Goal: Task Accomplishment & Management: Manage account settings

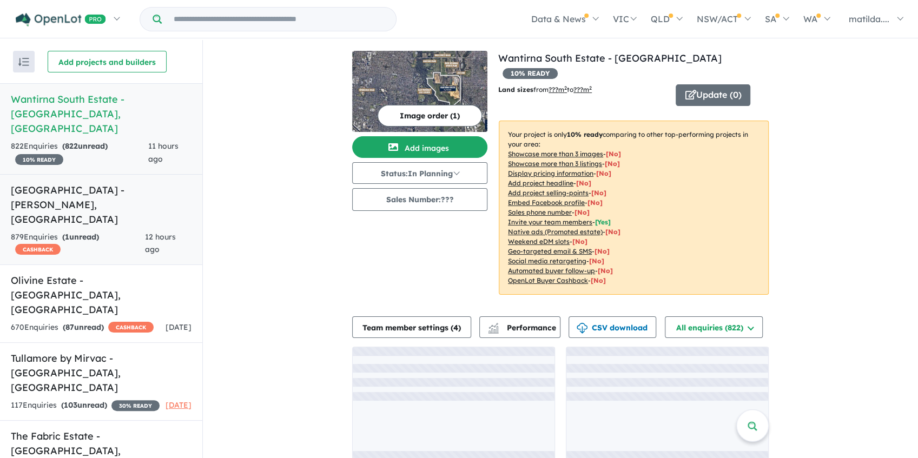
drag, startPoint x: 111, startPoint y: 189, endPoint x: 118, endPoint y: 181, distance: 11.5
click at [111, 231] on div "879 Enquir ies ( 1 unread) CASHBACK" at bounding box center [78, 244] width 134 height 26
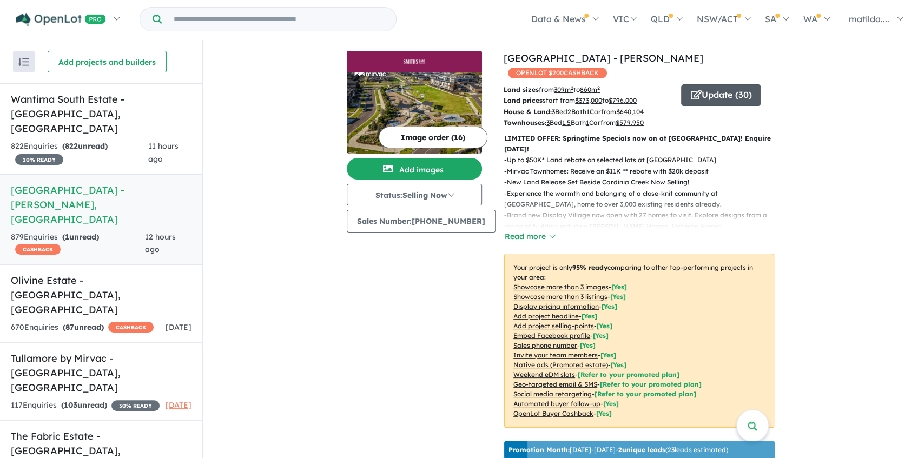
click at [709, 85] on button "Update ( 30 )" at bounding box center [720, 95] width 79 height 22
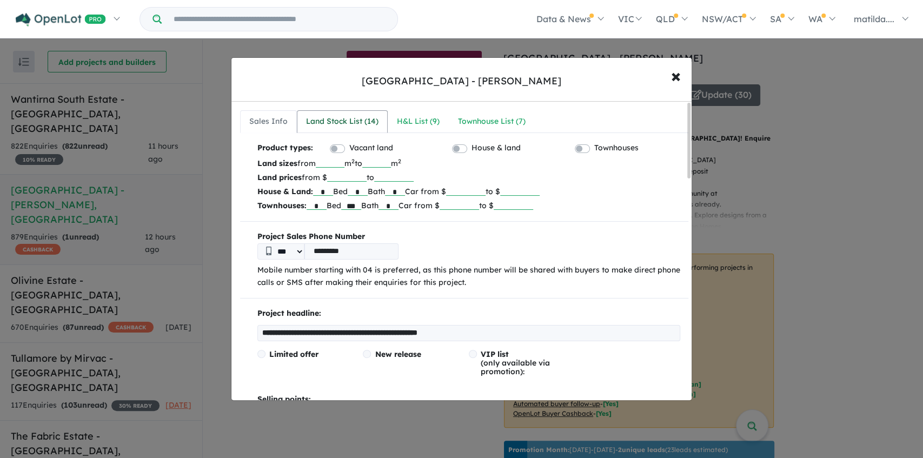
click at [357, 119] on div "Land Stock List ( 14 )" at bounding box center [342, 121] width 72 height 13
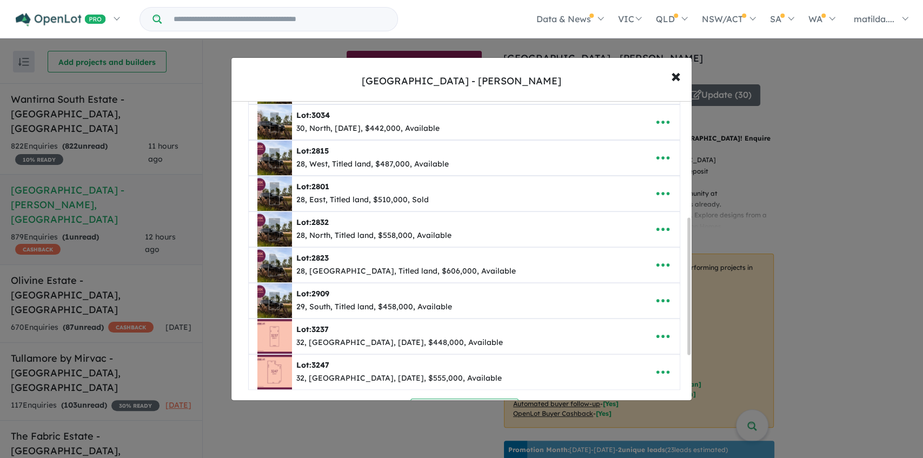
scroll to position [252, 0]
click at [646, 121] on button "button" at bounding box center [663, 121] width 34 height 25
click at [655, 116] on icon "button" at bounding box center [663, 122] width 16 height 16
click at [648, 111] on button "button" at bounding box center [663, 121] width 34 height 25
click at [639, 162] on link "Remove" at bounding box center [639, 173] width 80 height 25
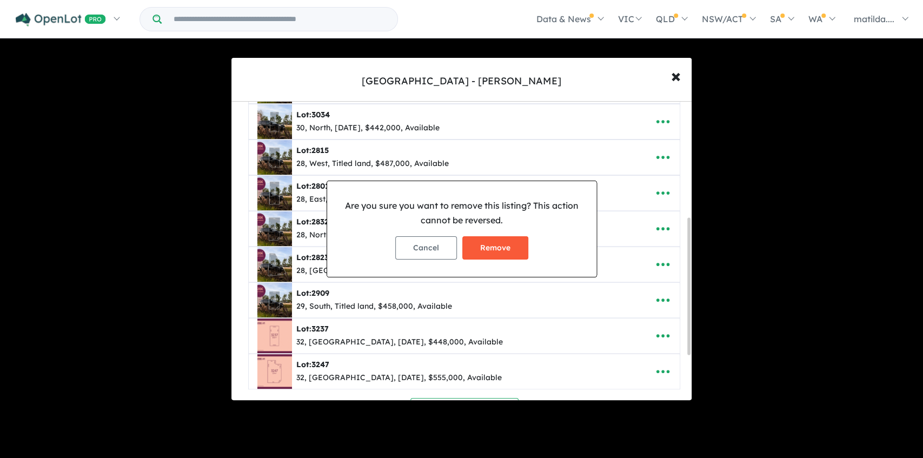
click at [515, 240] on button "Remove" at bounding box center [495, 247] width 66 height 23
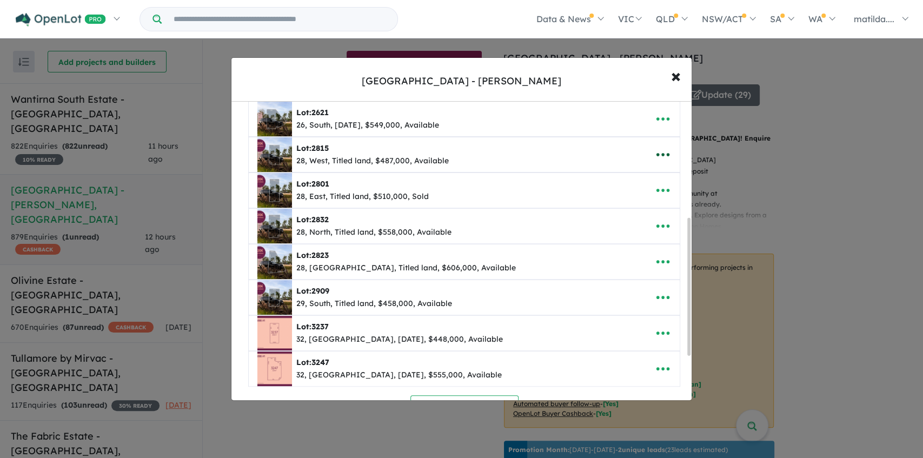
drag, startPoint x: 662, startPoint y: 151, endPoint x: 662, endPoint y: 163, distance: 11.4
click at [662, 151] on icon "button" at bounding box center [663, 155] width 16 height 16
click at [647, 204] on link "Remove" at bounding box center [639, 206] width 80 height 25
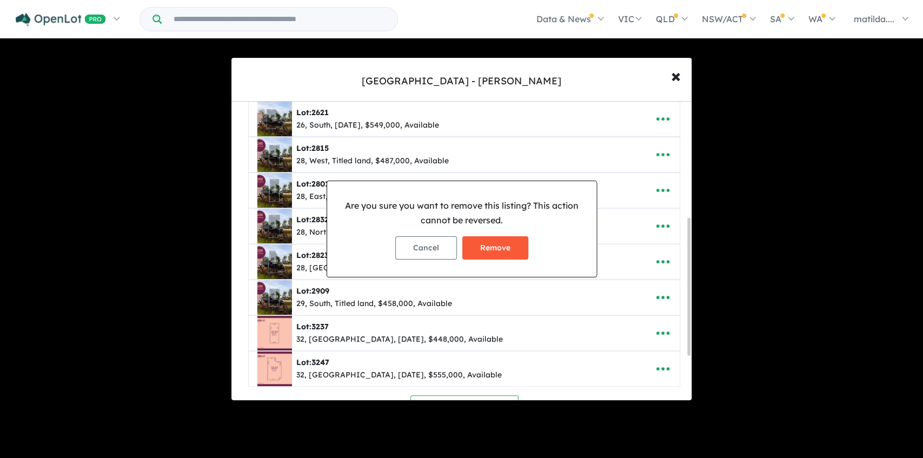
click at [500, 247] on button "Remove" at bounding box center [495, 247] width 66 height 23
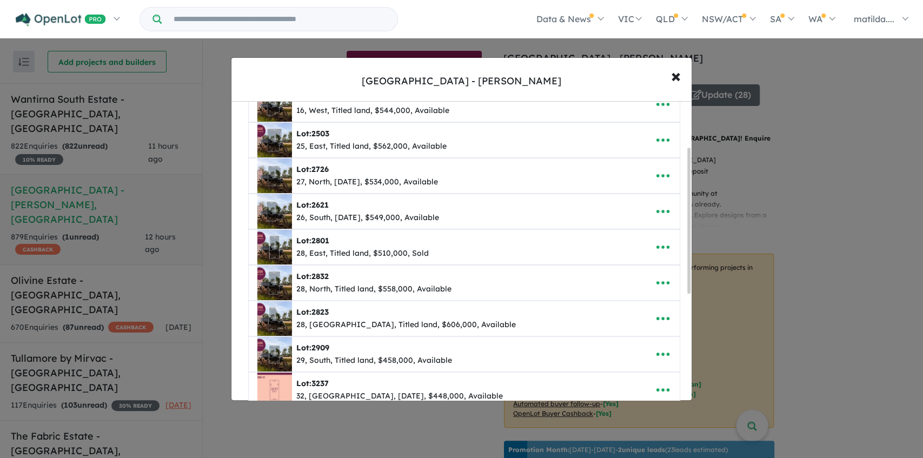
scroll to position [180, 0]
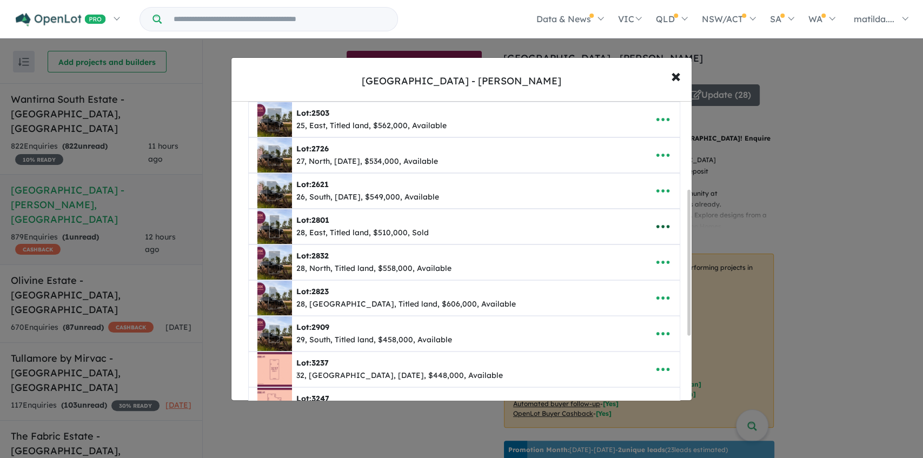
click at [655, 225] on icon "button" at bounding box center [663, 226] width 16 height 16
click at [634, 266] on link "Remove" at bounding box center [639, 278] width 80 height 25
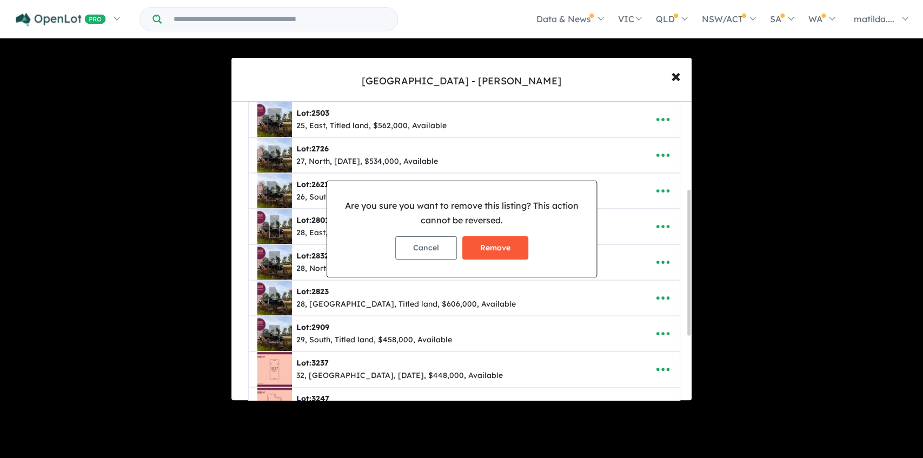
click at [516, 244] on button "Remove" at bounding box center [495, 247] width 66 height 23
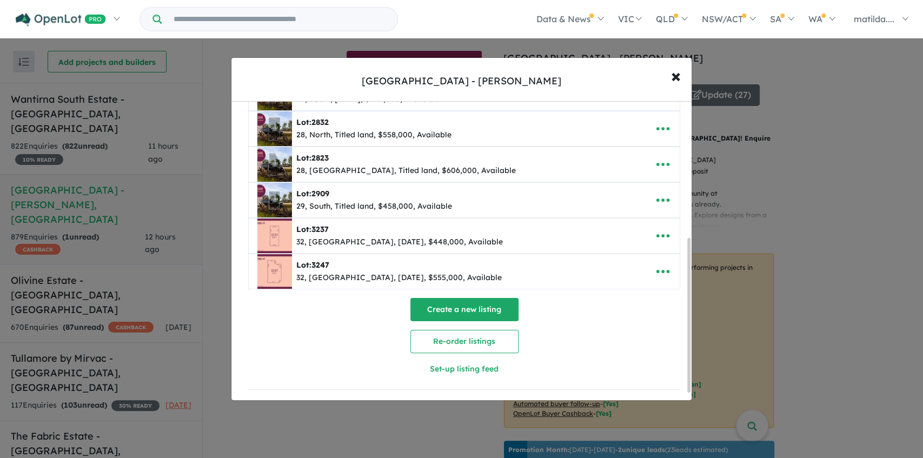
scroll to position [279, 0]
drag, startPoint x: 668, startPoint y: 191, endPoint x: 655, endPoint y: 207, distance: 20.7
click at [668, 191] on button "button" at bounding box center [663, 199] width 34 height 25
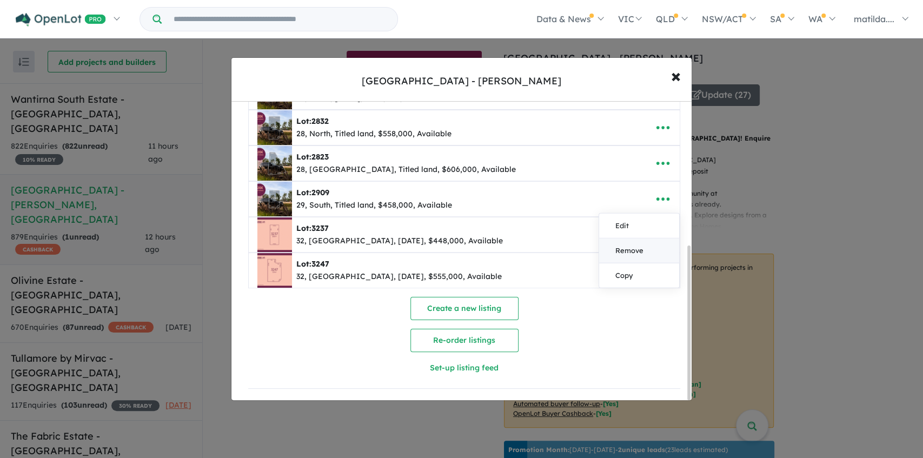
click at [625, 248] on link "Remove" at bounding box center [639, 250] width 80 height 25
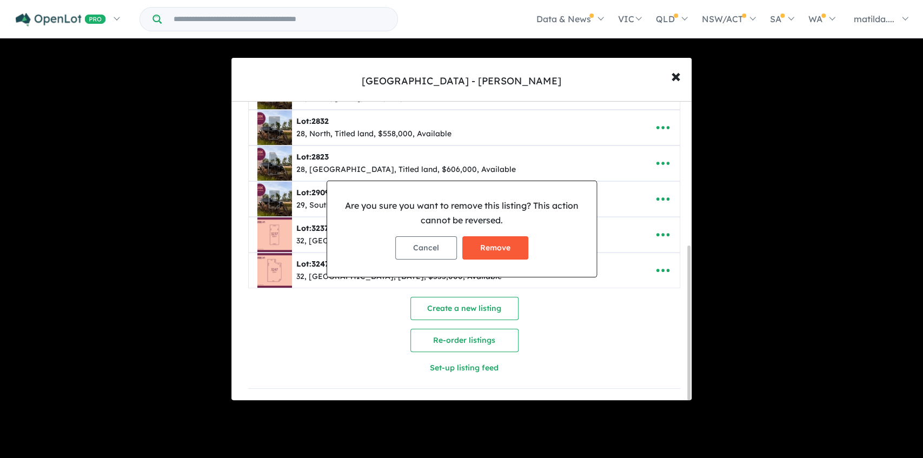
click at [502, 250] on button "Remove" at bounding box center [495, 247] width 66 height 23
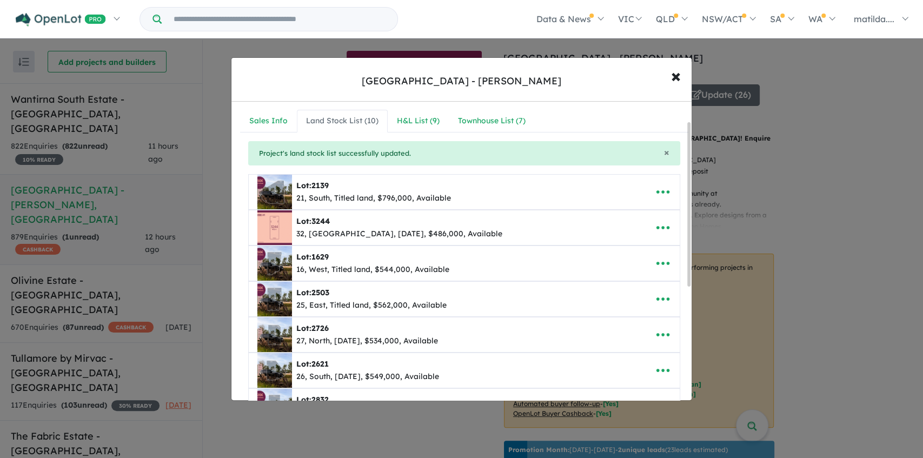
scroll to position [0, 0]
click at [417, 122] on div "H&L List ( 9 )" at bounding box center [418, 121] width 43 height 13
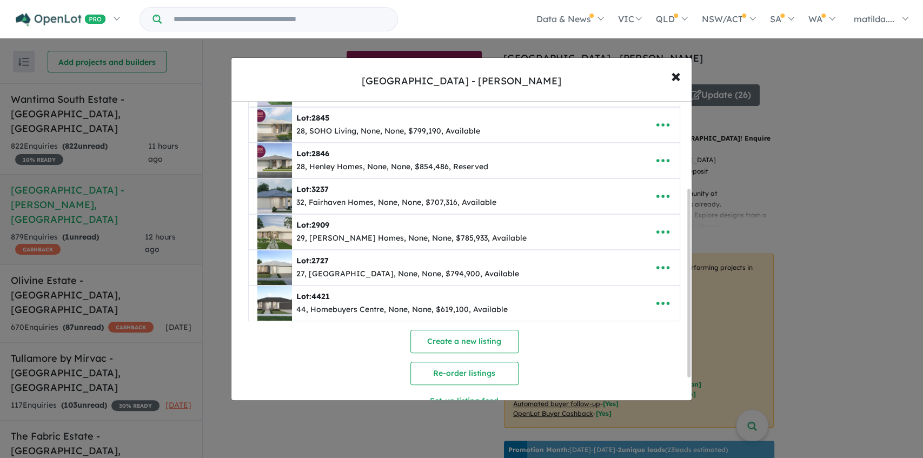
scroll to position [144, 0]
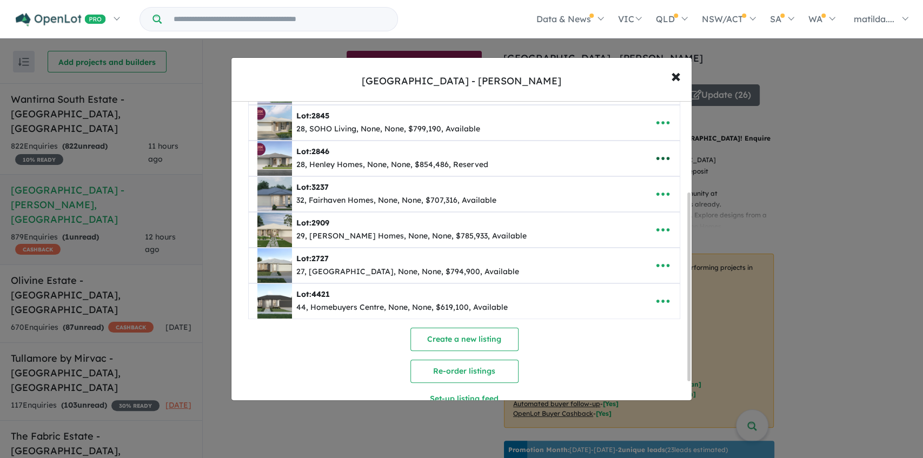
drag, startPoint x: 654, startPoint y: 157, endPoint x: 655, endPoint y: 167, distance: 9.8
click at [655, 157] on icon "button" at bounding box center [663, 158] width 16 height 16
click at [655, 203] on link "Remove" at bounding box center [639, 209] width 80 height 25
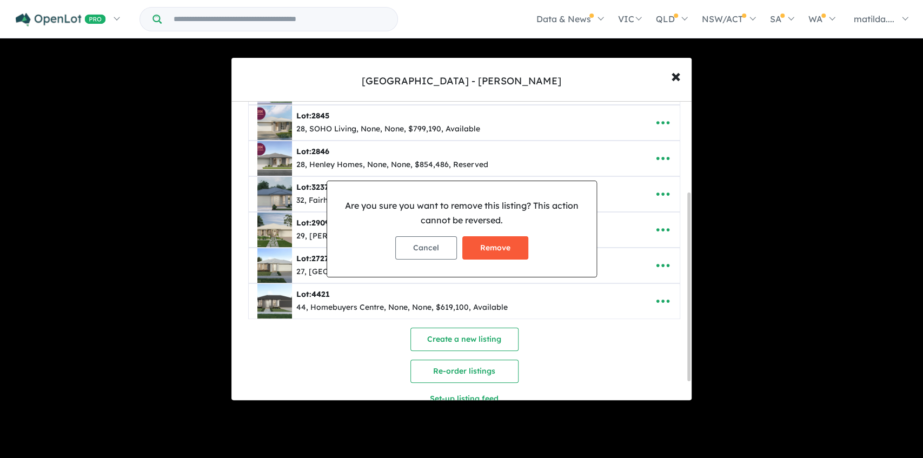
click at [486, 249] on button "Remove" at bounding box center [495, 247] width 66 height 23
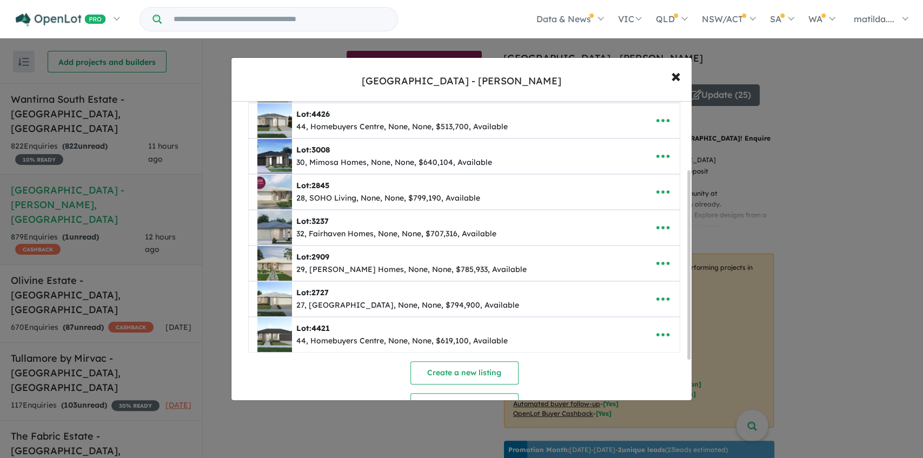
scroll to position [108, 0]
click at [664, 268] on button "button" at bounding box center [663, 262] width 34 height 25
click at [648, 309] on link "Remove" at bounding box center [639, 314] width 80 height 25
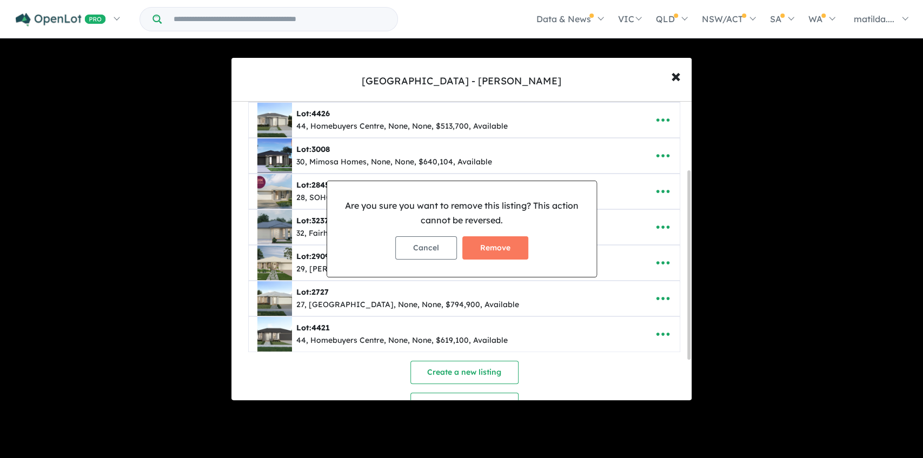
click at [532, 248] on div "Cancel Remove" at bounding box center [462, 248] width 252 height 41
click at [512, 247] on button "Remove" at bounding box center [495, 247] width 66 height 23
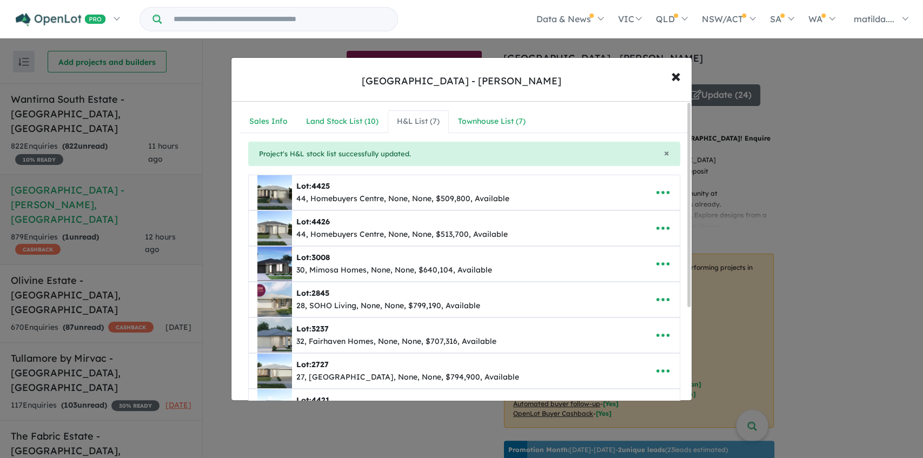
scroll to position [137, 0]
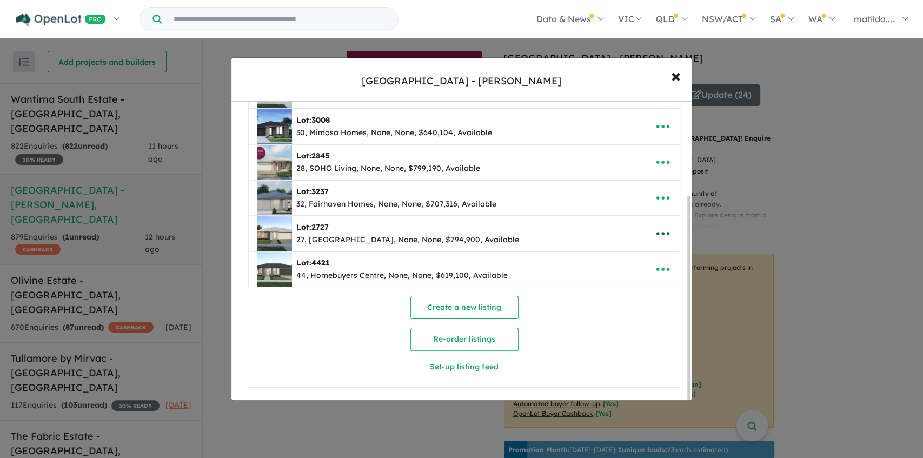
click at [641, 237] on span "Lot: 2727 27, Homebuyers Centre, None, None, $794,900, Available" at bounding box center [448, 233] width 398 height 35
click at [651, 235] on button "button" at bounding box center [663, 233] width 34 height 25
click at [629, 286] on link "Remove" at bounding box center [639, 285] width 80 height 25
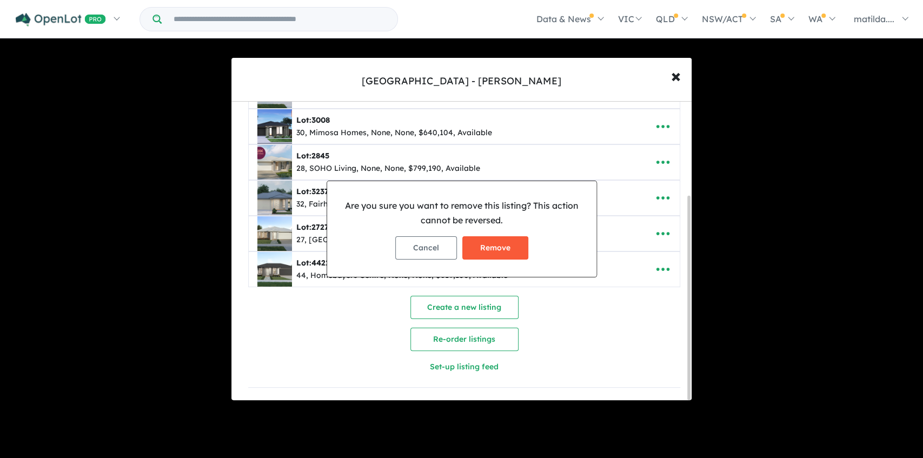
click at [519, 247] on button "Remove" at bounding box center [495, 247] width 66 height 23
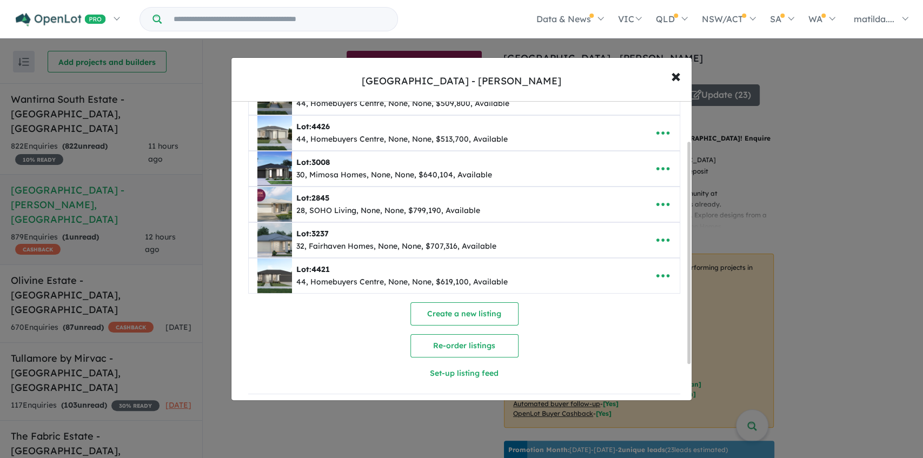
scroll to position [102, 0]
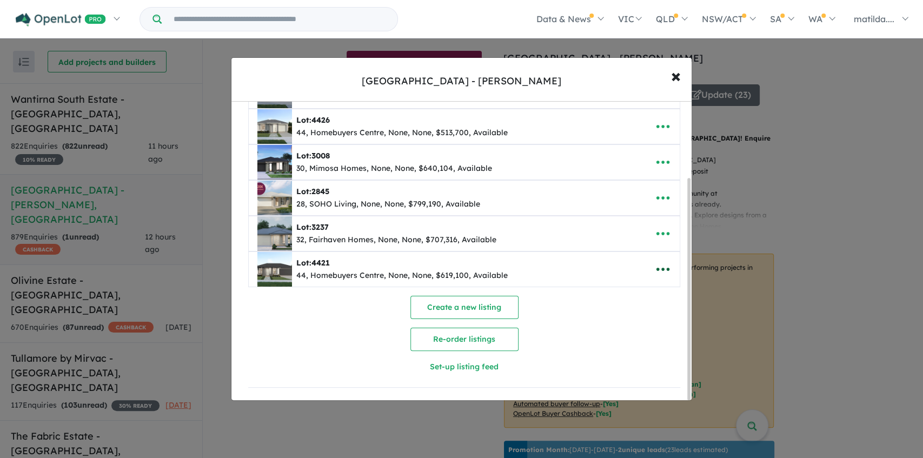
click at [664, 268] on icon "button" at bounding box center [662, 269] width 13 height 3
click at [654, 295] on link "Edit" at bounding box center [639, 296] width 80 height 25
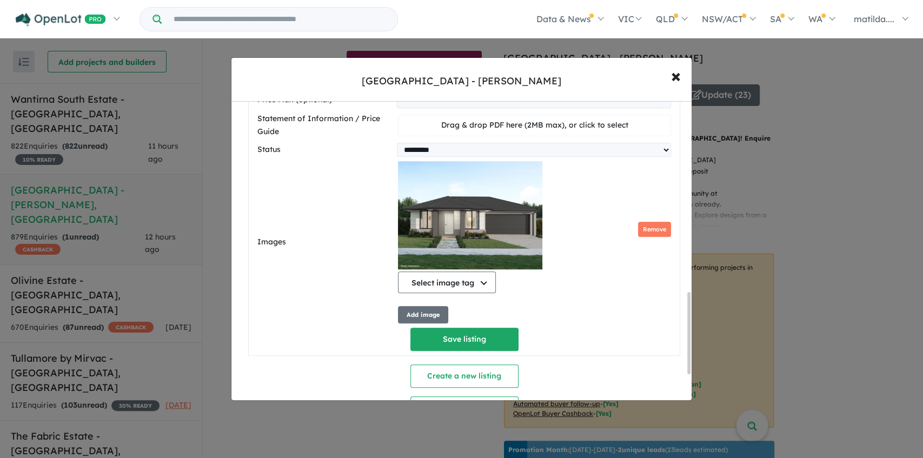
scroll to position [728, 0]
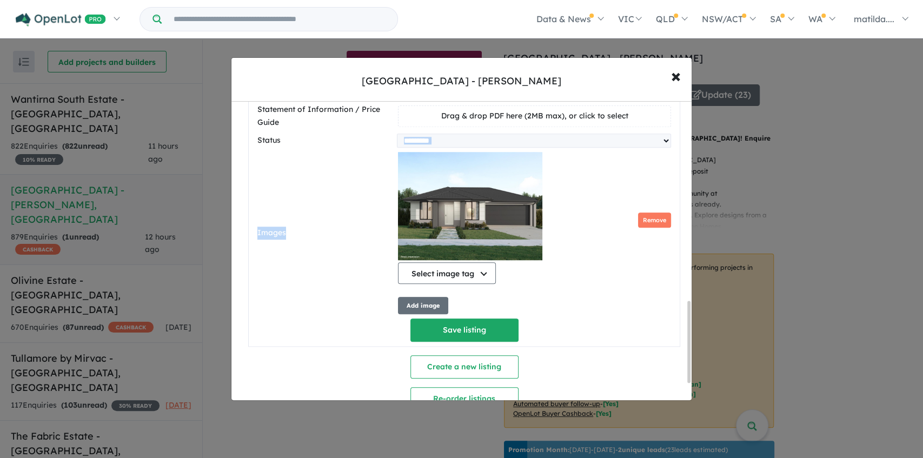
click at [439, 144] on div "**********" at bounding box center [464, 6] width 414 height 672
drag, startPoint x: 442, startPoint y: 138, endPoint x: 442, endPoint y: 145, distance: 7.1
click at [442, 138] on select "********* ******** **** ******" at bounding box center [534, 141] width 274 height 14
select select "********"
click at [397, 134] on select "********* ******** **** ******" at bounding box center [534, 141] width 274 height 14
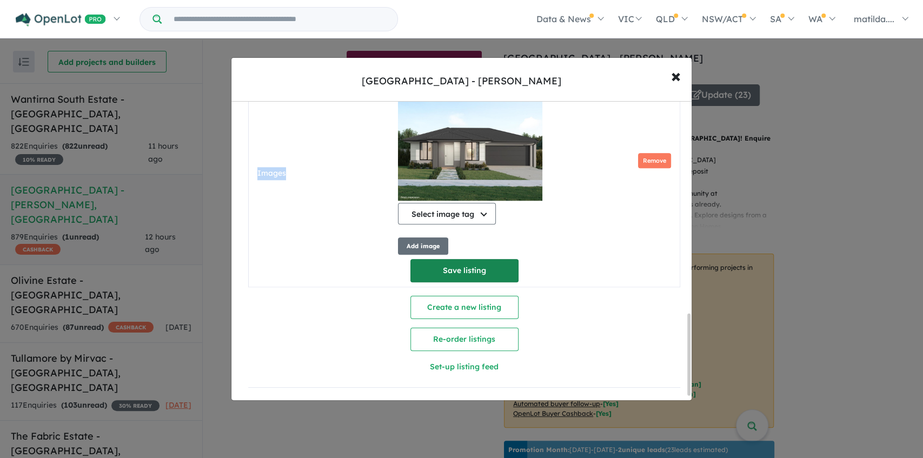
scroll to position [791, 0]
click at [499, 276] on button "Save listing" at bounding box center [464, 270] width 108 height 23
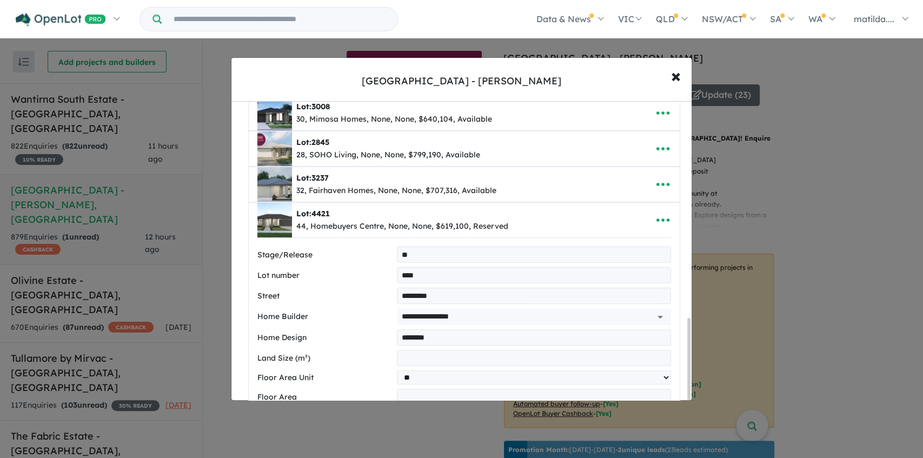
select select "********"
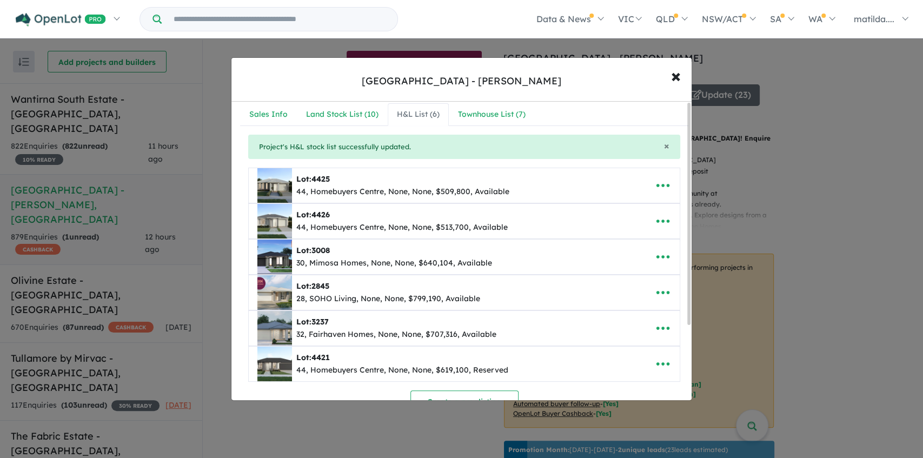
scroll to position [0, 0]
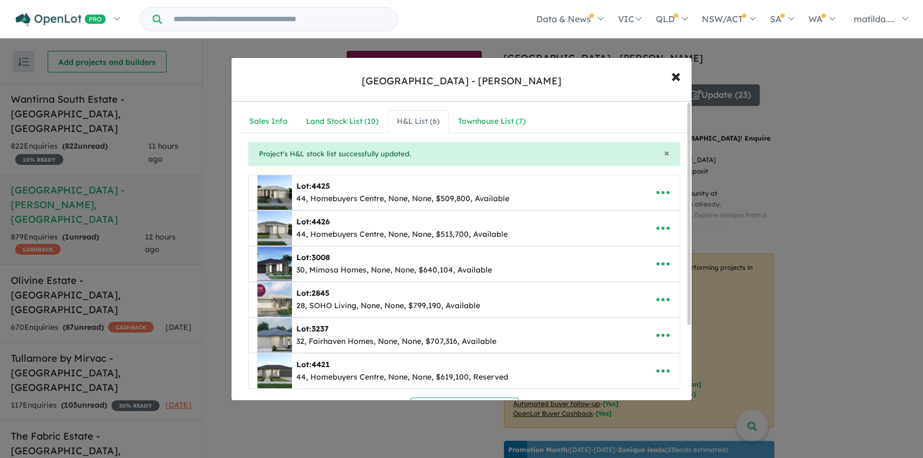
click at [371, 136] on div "**********" at bounding box center [464, 305] width 466 height 406
drag, startPoint x: 368, startPoint y: 118, endPoint x: 375, endPoint y: 119, distance: 7.6
click at [368, 118] on div "Land Stock List ( 10 )" at bounding box center [342, 121] width 72 height 13
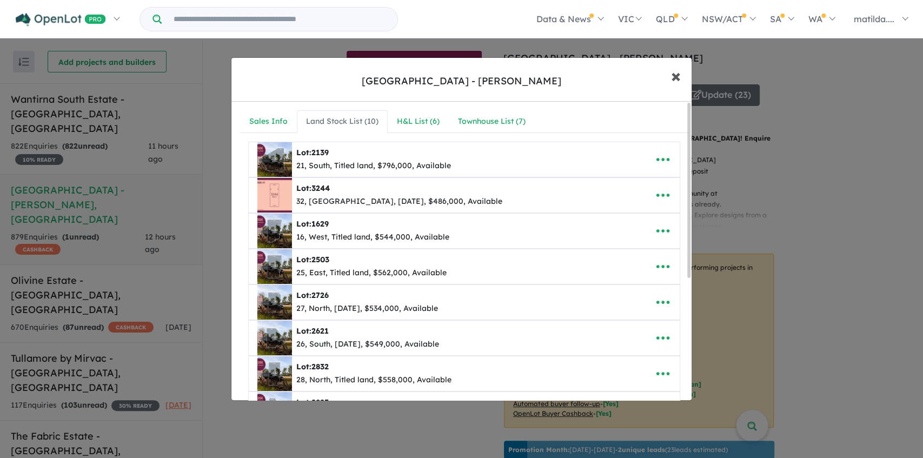
click at [668, 77] on button "× Close" at bounding box center [675, 75] width 31 height 29
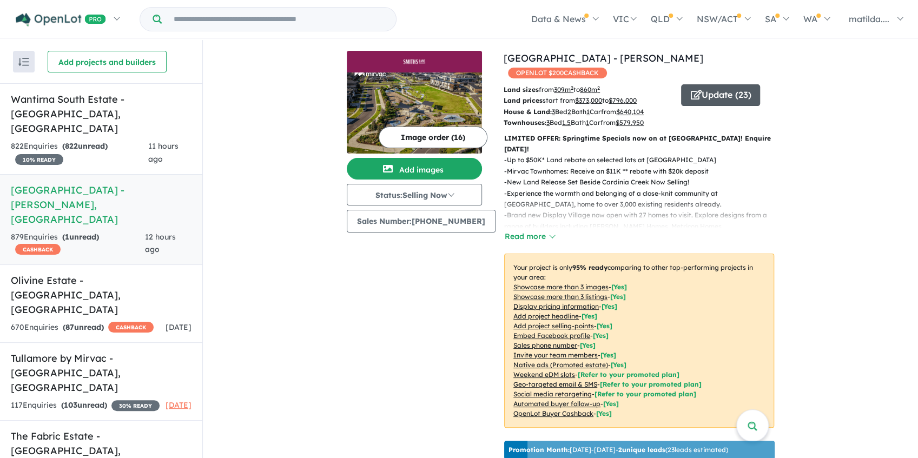
click at [692, 87] on span "button" at bounding box center [695, 95] width 11 height 17
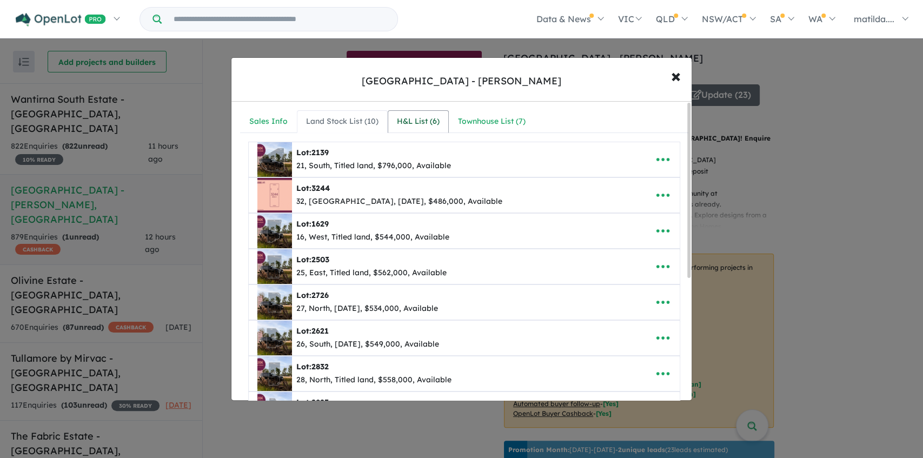
click at [396, 130] on link "H&L List ( 6 )" at bounding box center [418, 121] width 61 height 23
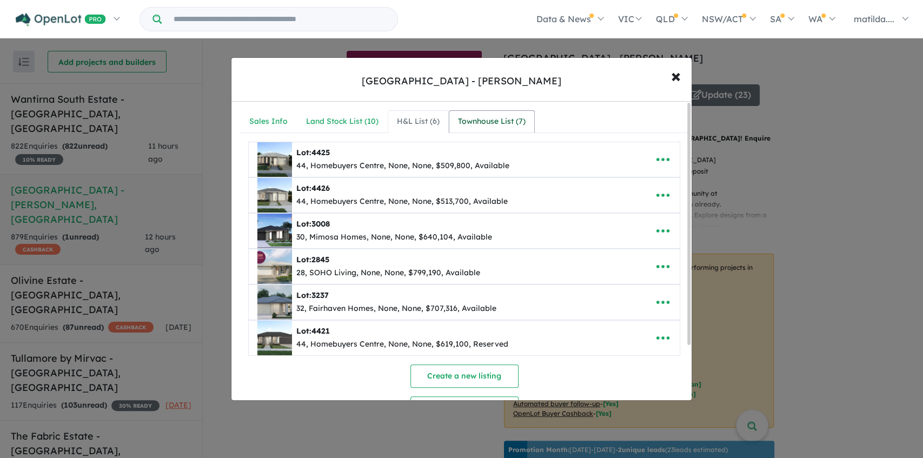
click at [461, 123] on div "Townhouse List ( 7 )" at bounding box center [492, 121] width 68 height 13
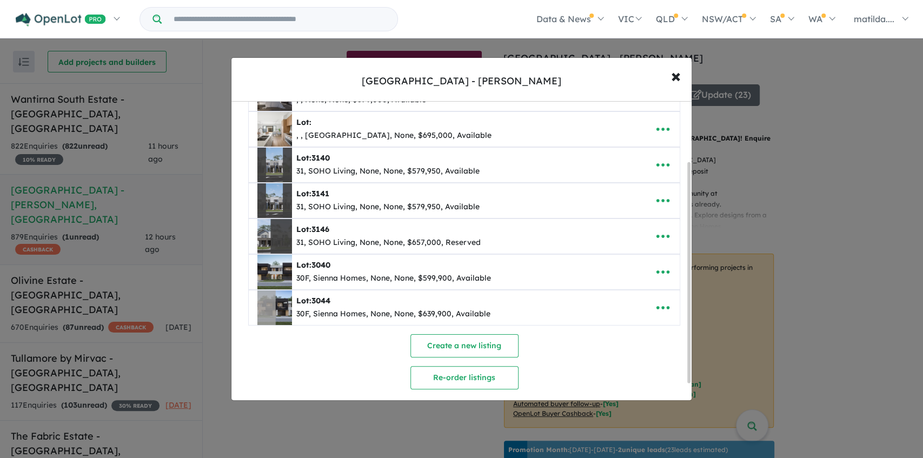
scroll to position [104, 0]
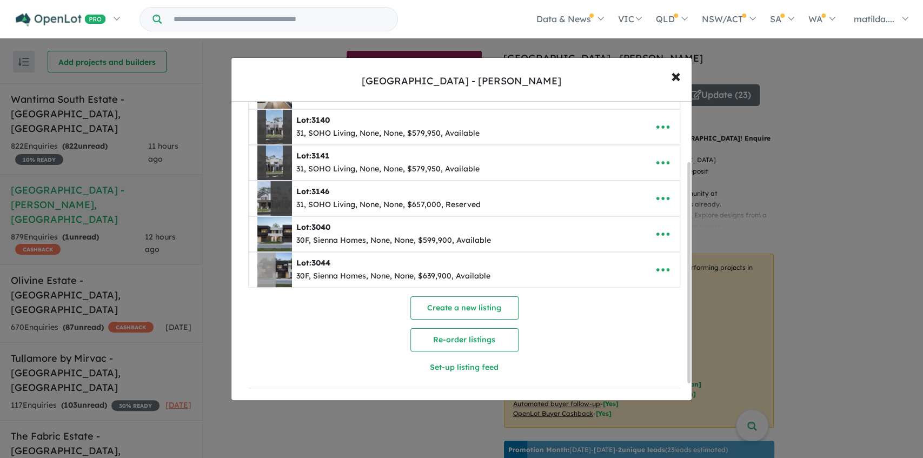
click at [875, 194] on div "**********" at bounding box center [461, 229] width 923 height 458
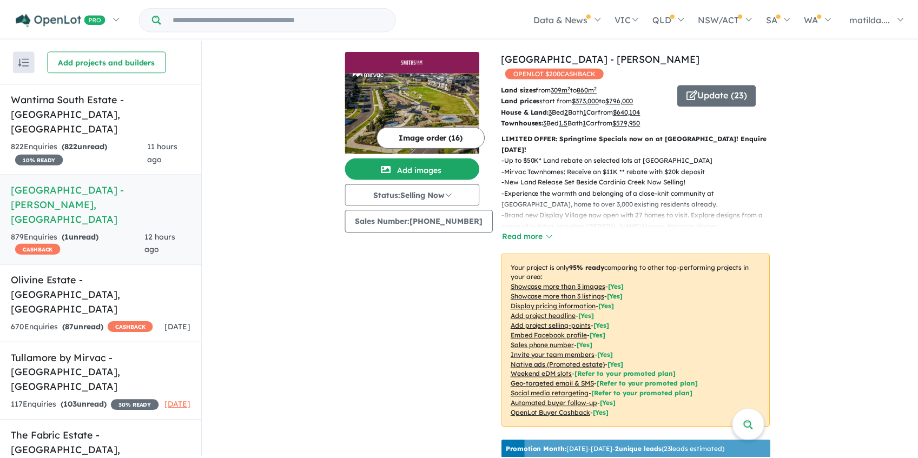
scroll to position [0, 0]
